Goal: Task Accomplishment & Management: Manage account settings

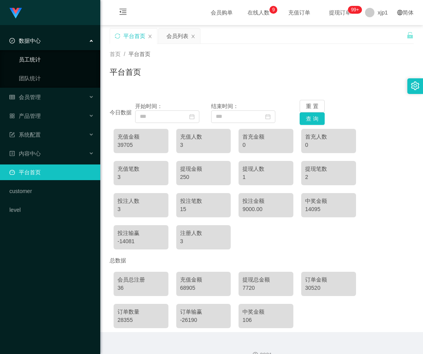
drag, startPoint x: 47, startPoint y: 46, endPoint x: 47, endPoint y: 52, distance: 5.5
click at [47, 46] on div "数据中心" at bounding box center [50, 41] width 100 height 16
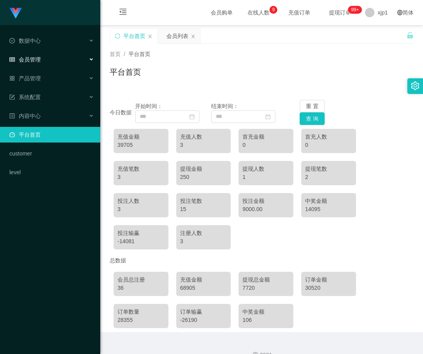
click at [46, 64] on div "会员管理" at bounding box center [50, 60] width 100 height 16
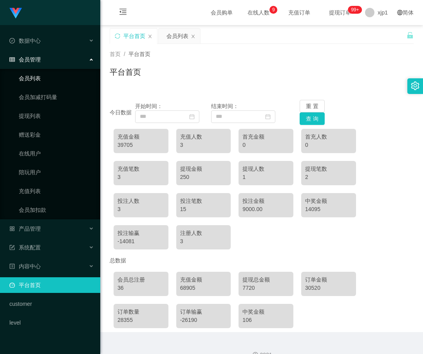
click at [48, 74] on link "会员列表" at bounding box center [56, 78] width 75 height 16
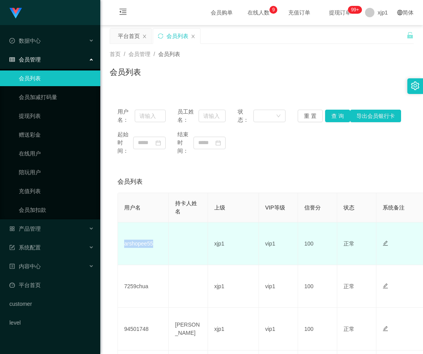
drag, startPoint x: 155, startPoint y: 248, endPoint x: 119, endPoint y: 251, distance: 36.1
click at [119, 251] on td "arshopee55" at bounding box center [143, 243] width 51 height 43
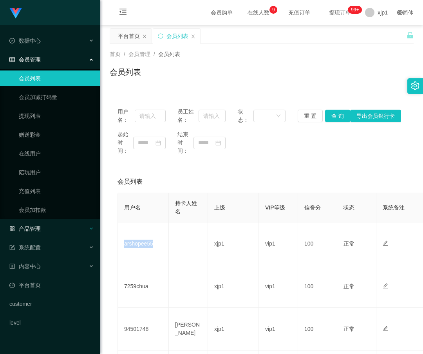
copy td "arshopee55"
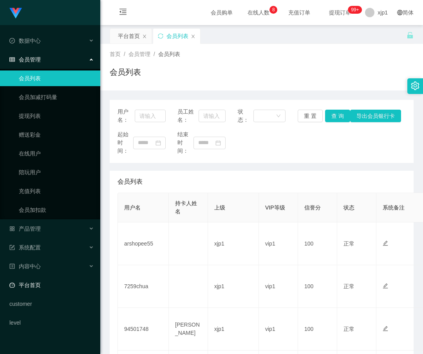
click at [43, 283] on link "平台首页" at bounding box center [51, 285] width 85 height 16
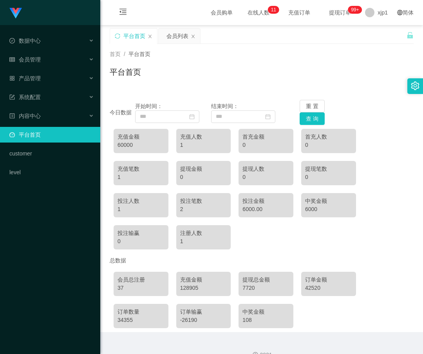
click at [69, 135] on link "平台首页" at bounding box center [51, 135] width 85 height 16
drag, startPoint x: 62, startPoint y: 51, endPoint x: 61, endPoint y: 56, distance: 5.1
click at [61, 52] on ul "数据中心 会员管理 产品管理 系统配置 内容中心 平台首页 customer level" at bounding box center [50, 106] width 100 height 163
click at [61, 59] on div "会员管理" at bounding box center [50, 60] width 100 height 16
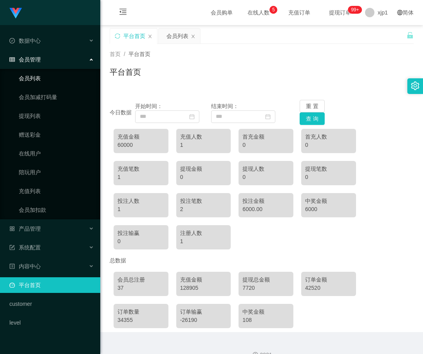
click at [56, 76] on link "会员列表" at bounding box center [56, 78] width 75 height 16
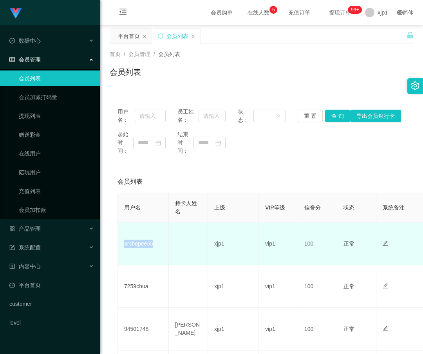
drag, startPoint x: 160, startPoint y: 247, endPoint x: 121, endPoint y: 249, distance: 40.0
click at [121, 249] on td "arshopee55" at bounding box center [143, 243] width 51 height 43
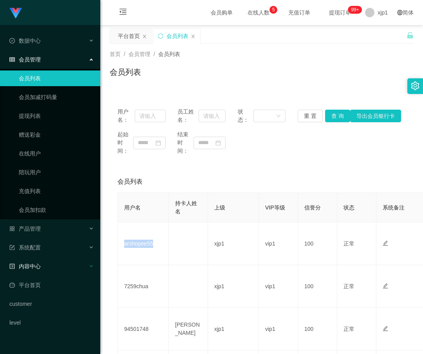
copy td "arshopee55"
